Goal: Task Accomplishment & Management: Manage account settings

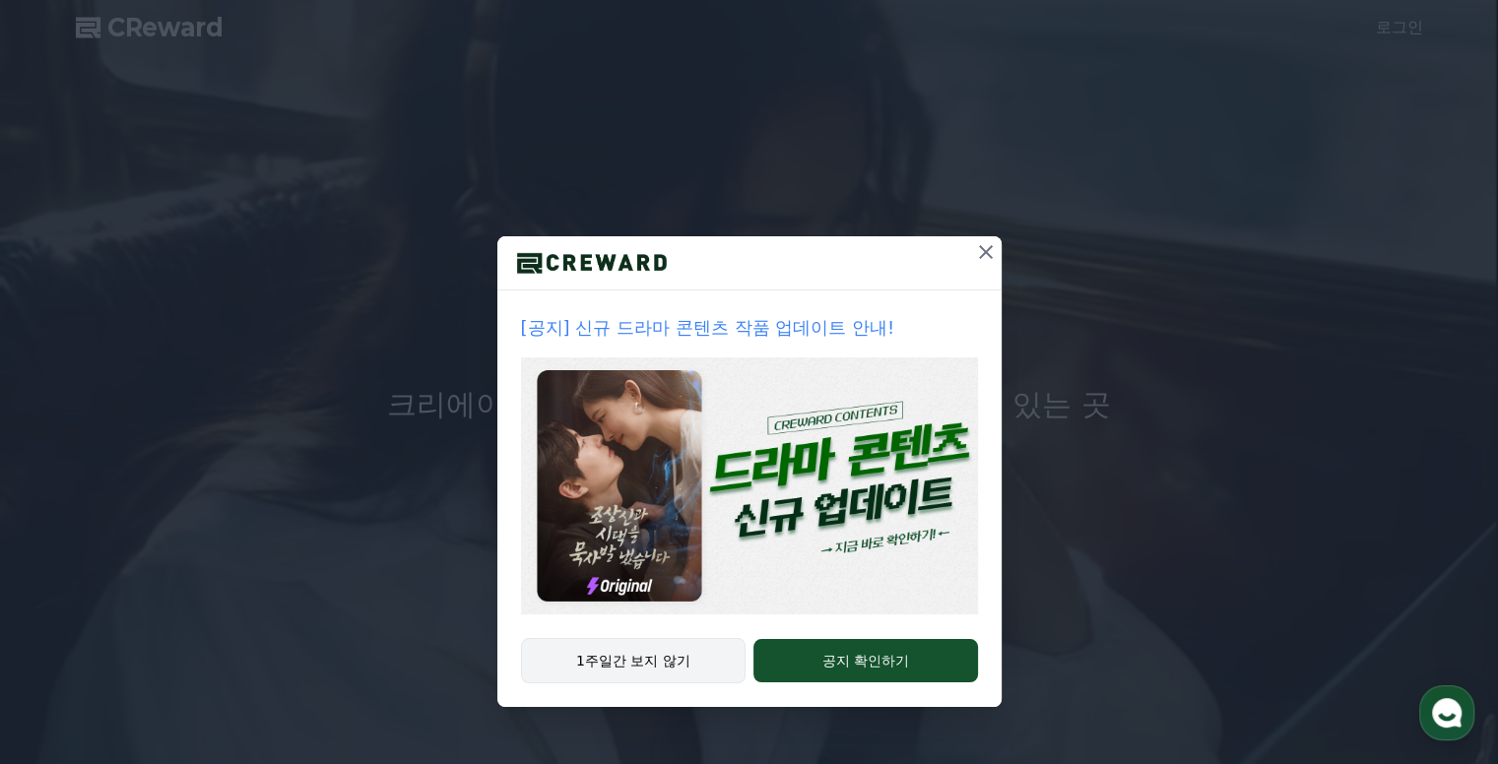
click at [719, 662] on button "1주일간 보지 않기" at bounding box center [634, 660] width 226 height 45
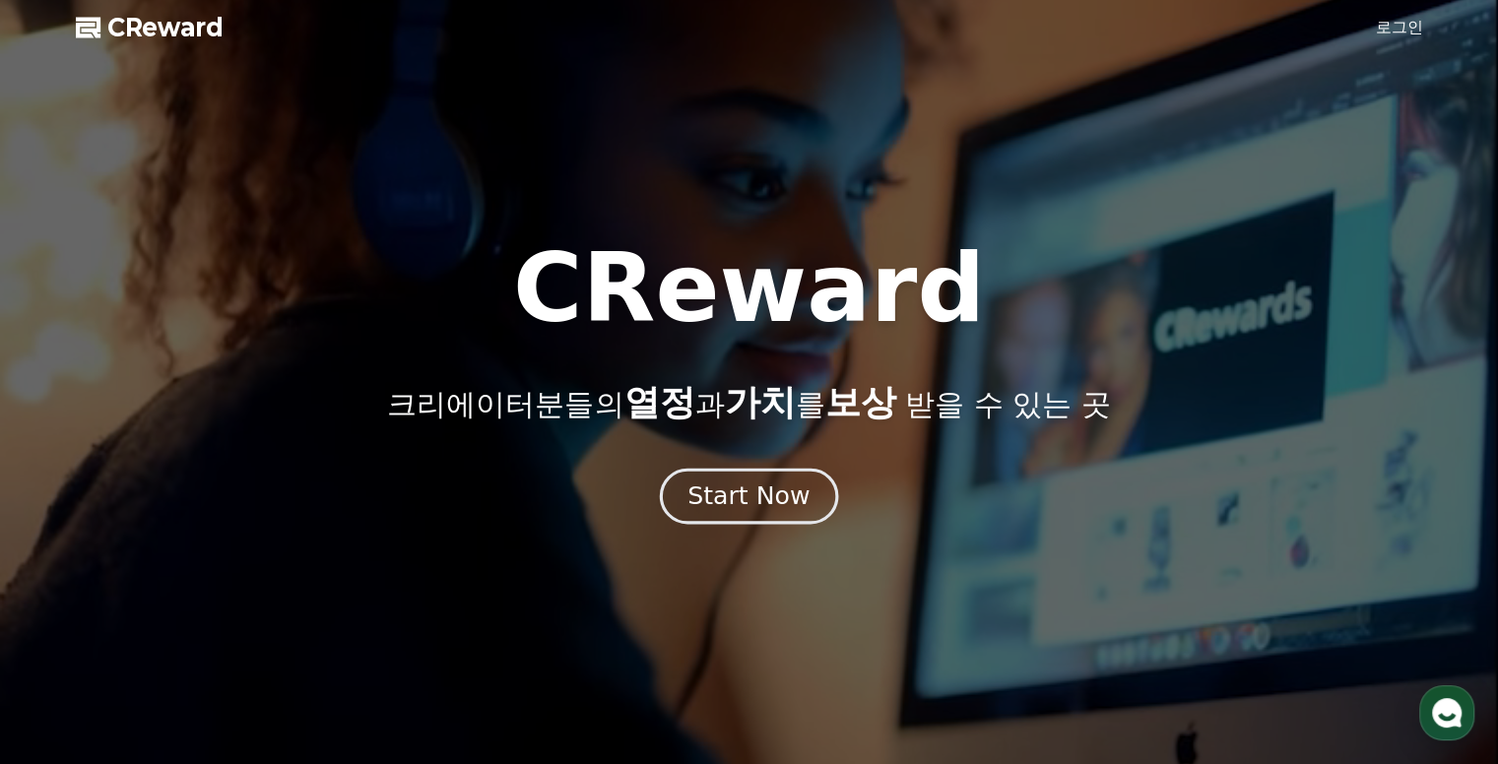
click at [758, 503] on div "Start Now" at bounding box center [749, 496] width 122 height 33
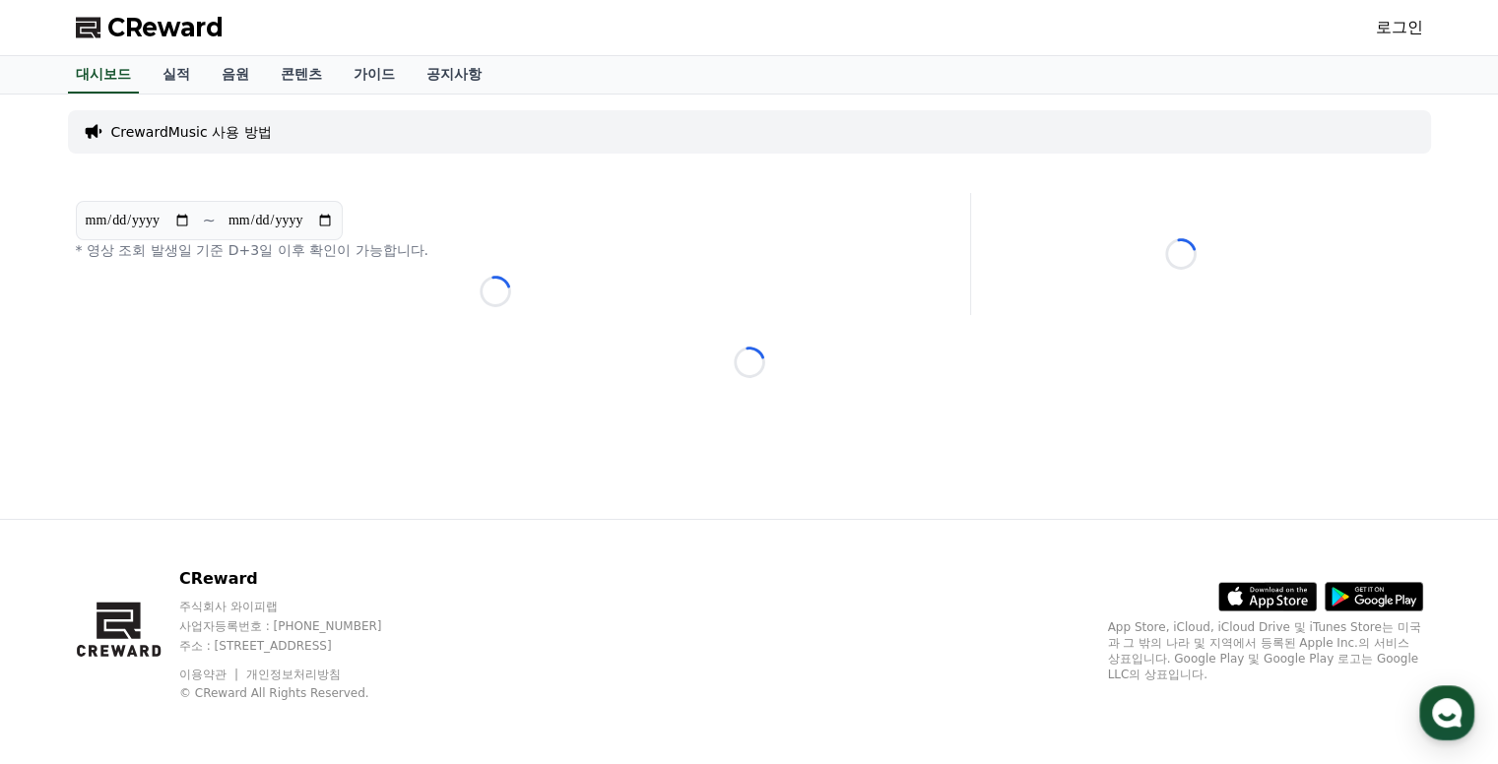
click at [1414, 36] on link "로그인" at bounding box center [1399, 28] width 47 height 24
